Goal: Information Seeking & Learning: Learn about a topic

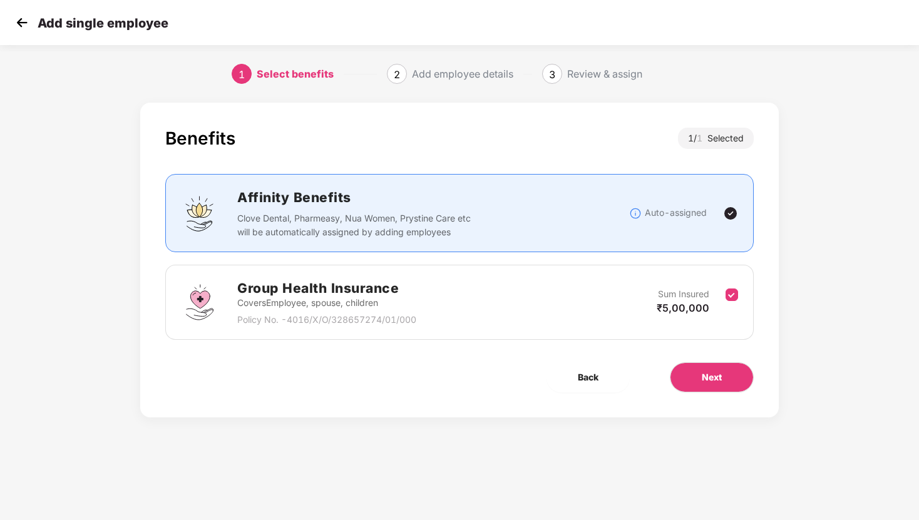
click at [293, 73] on div "Select benefits" at bounding box center [295, 74] width 77 height 20
click at [36, 26] on div "Add single employee" at bounding box center [91, 23] width 156 height 18
click at [23, 26] on img at bounding box center [22, 22] width 19 height 19
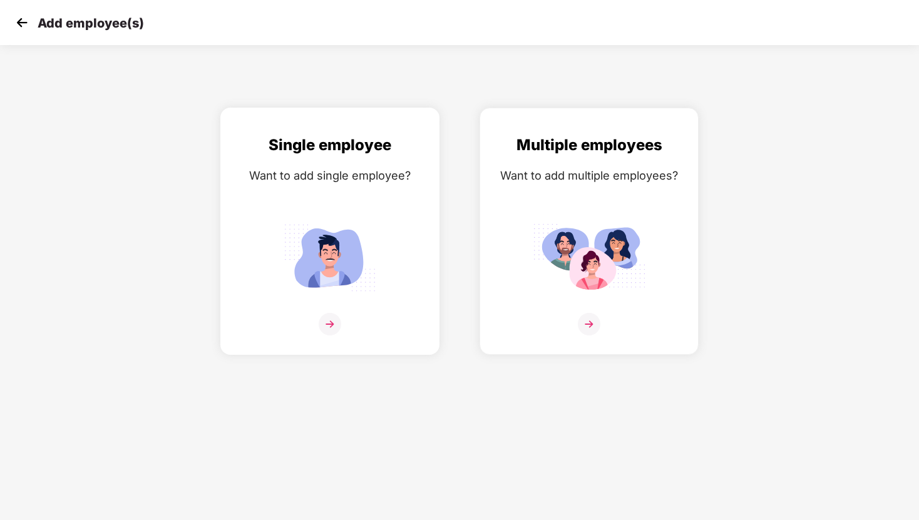
click at [314, 232] on img at bounding box center [330, 258] width 113 height 78
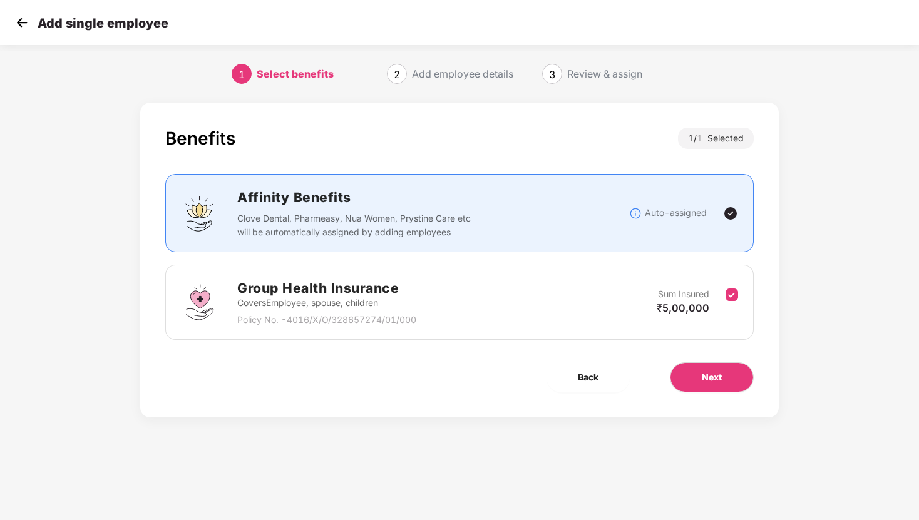
click at [19, 19] on img at bounding box center [22, 22] width 19 height 19
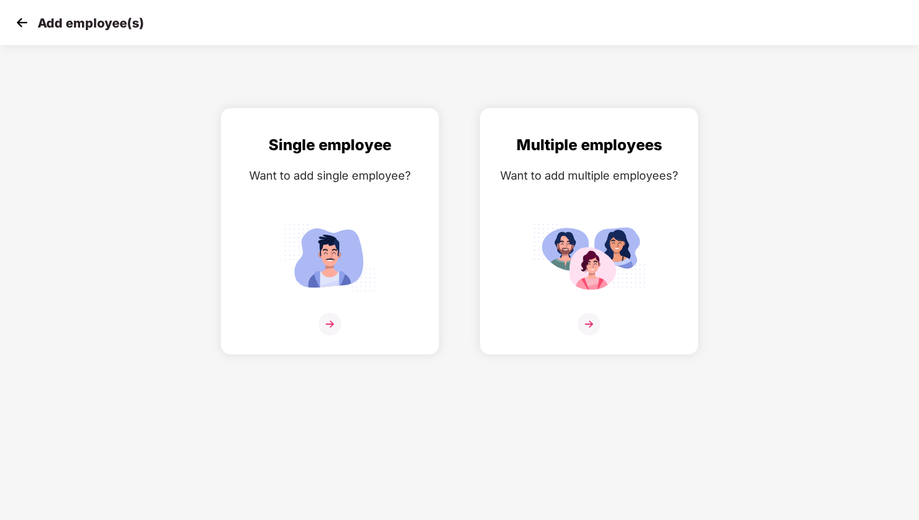
click at [19, 19] on img at bounding box center [22, 22] width 19 height 19
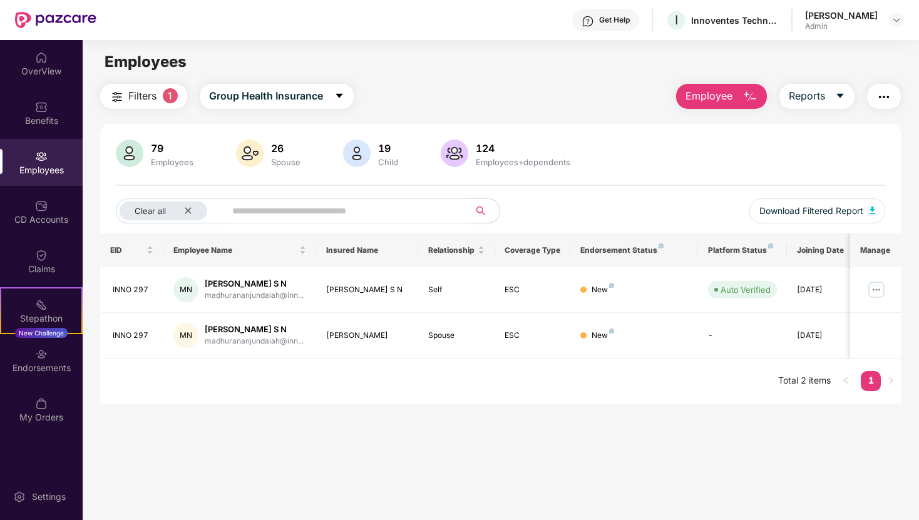
click at [169, 157] on div "Employees" at bounding box center [172, 162] width 48 height 10
click at [61, 163] on div "Employees" at bounding box center [41, 162] width 83 height 47
click at [455, 145] on img at bounding box center [455, 154] width 28 height 28
click at [899, 21] on img at bounding box center [897, 20] width 10 height 10
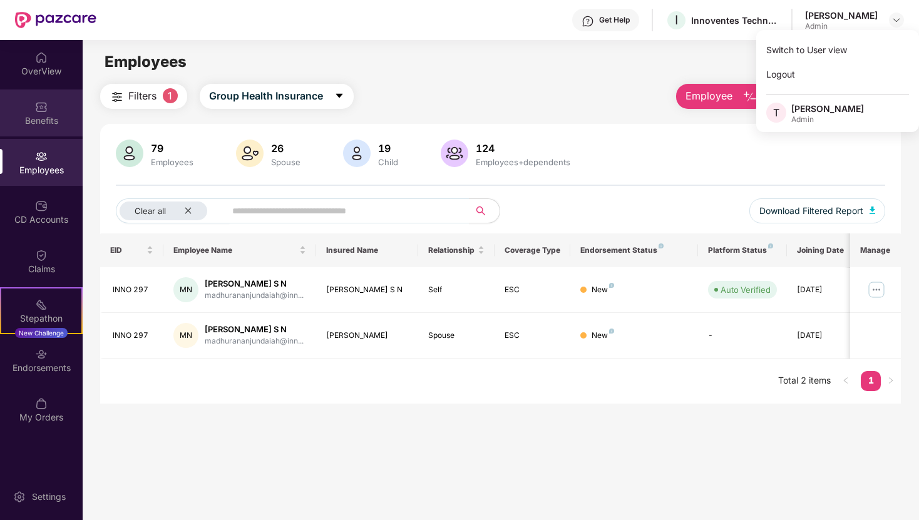
click at [54, 103] on div "Benefits" at bounding box center [41, 113] width 83 height 47
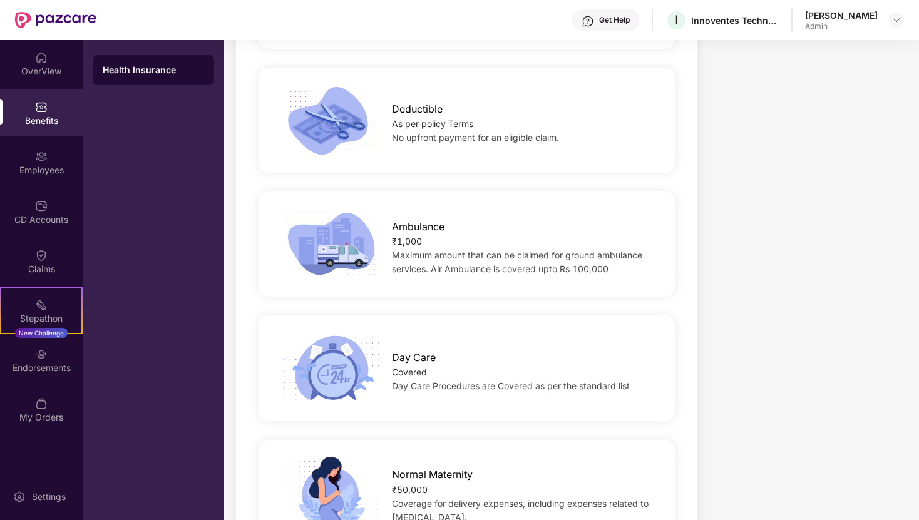
scroll to position [1049, 0]
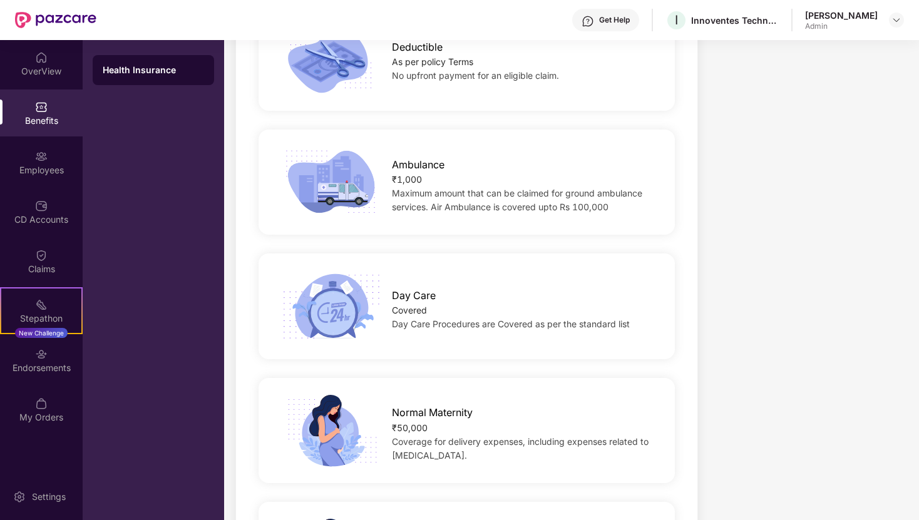
click at [465, 321] on span "Day Care Procedures are Covered as per the standard list" at bounding box center [511, 324] width 238 height 11
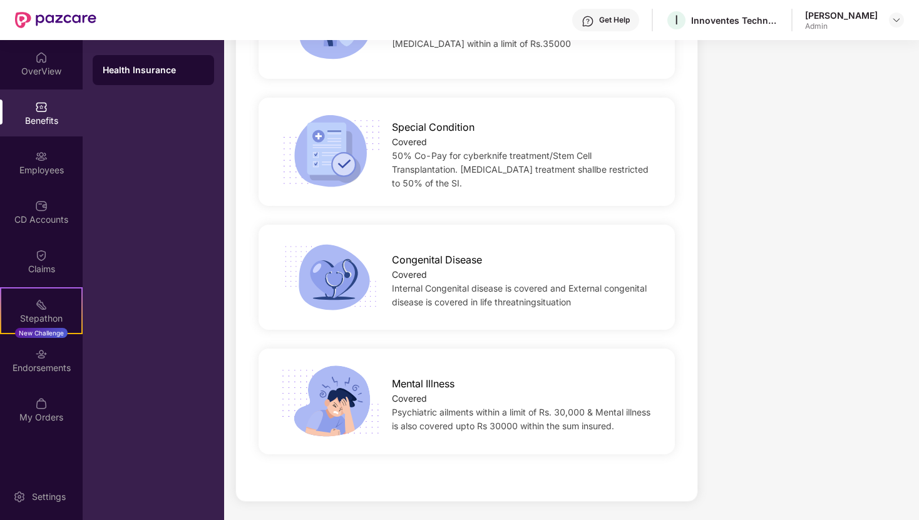
scroll to position [2201, 0]
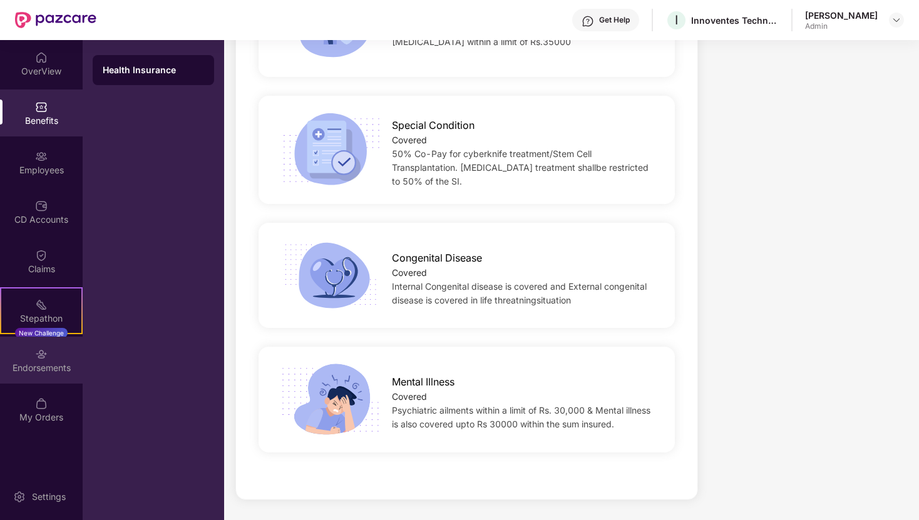
click at [65, 351] on div "Endorsements" at bounding box center [41, 360] width 83 height 47
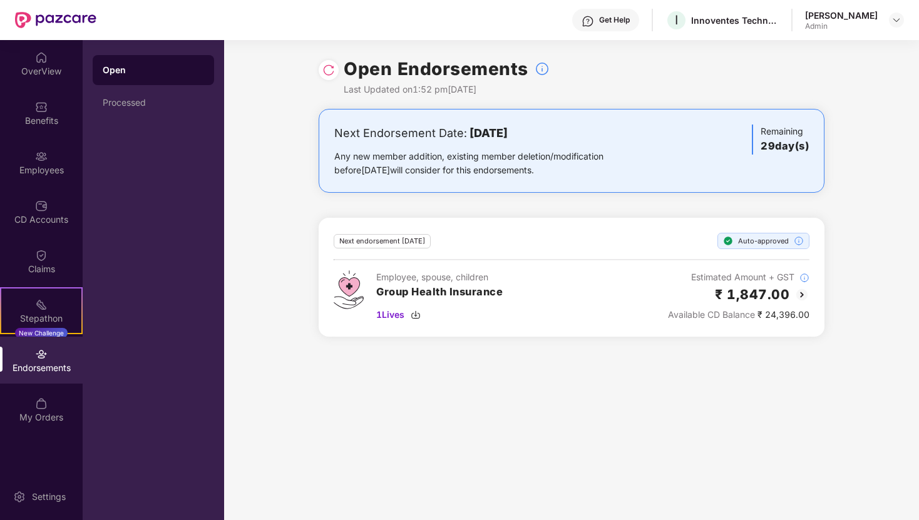
click at [353, 356] on div "Open Endorsements Last Updated on 1:52 pm[DATE] Next Endorsement Date: [DATE] A…" at bounding box center [571, 280] width 695 height 480
click at [54, 109] on div "Benefits" at bounding box center [41, 113] width 83 height 47
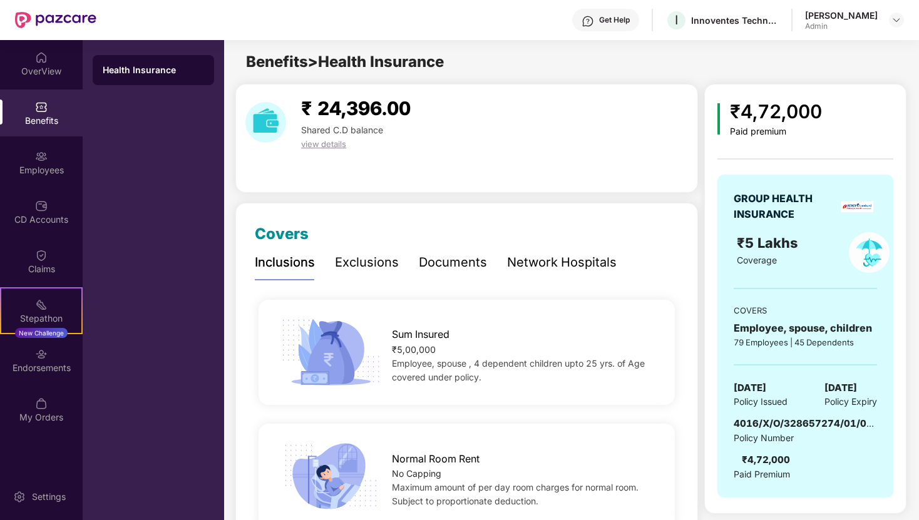
click at [391, 277] on div "Exclusions" at bounding box center [367, 262] width 64 height 34
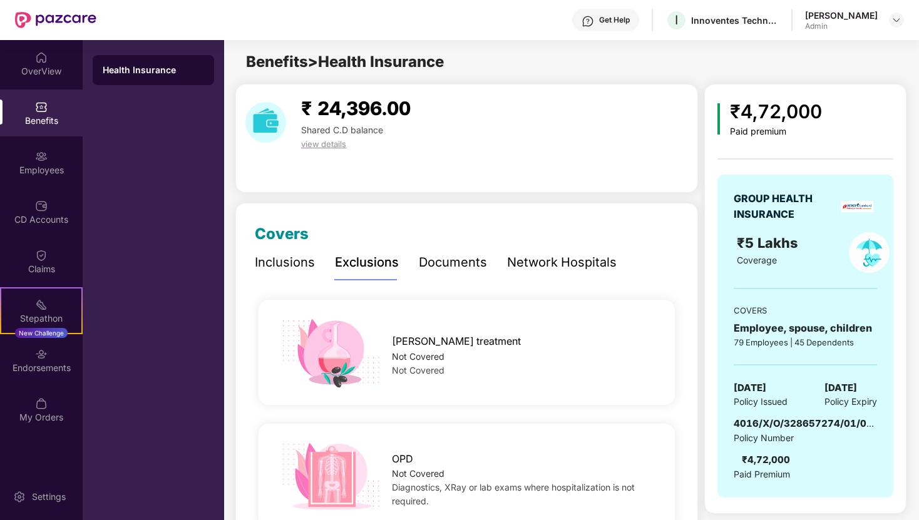
scroll to position [11, 0]
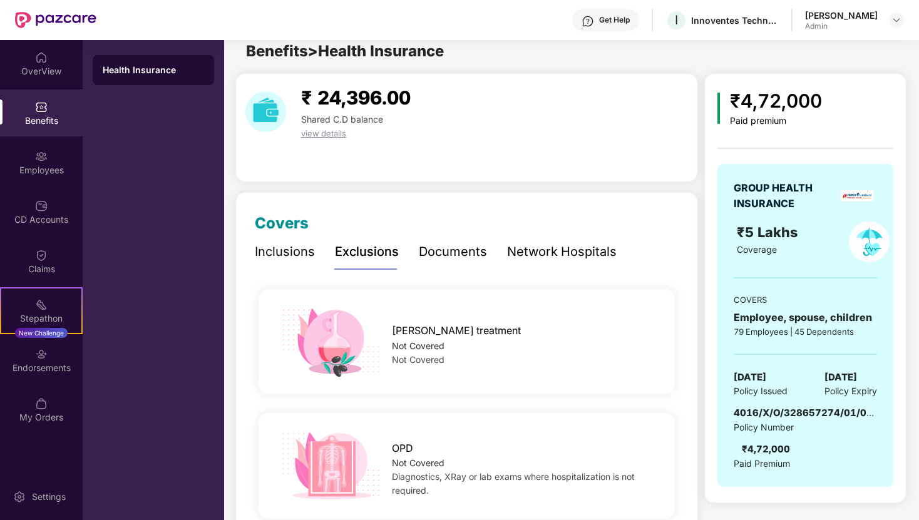
click at [474, 263] on div "Documents" at bounding box center [453, 252] width 68 height 34
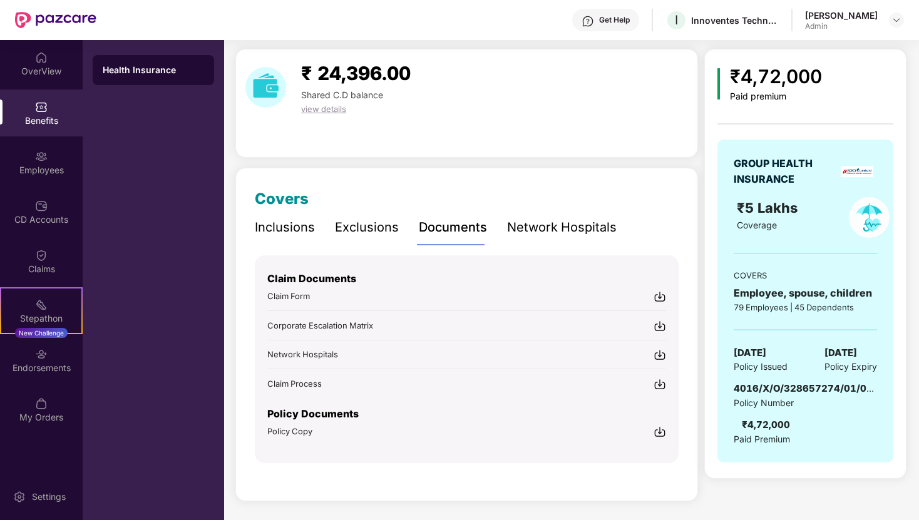
scroll to position [0, 0]
